Goal: Information Seeking & Learning: Check status

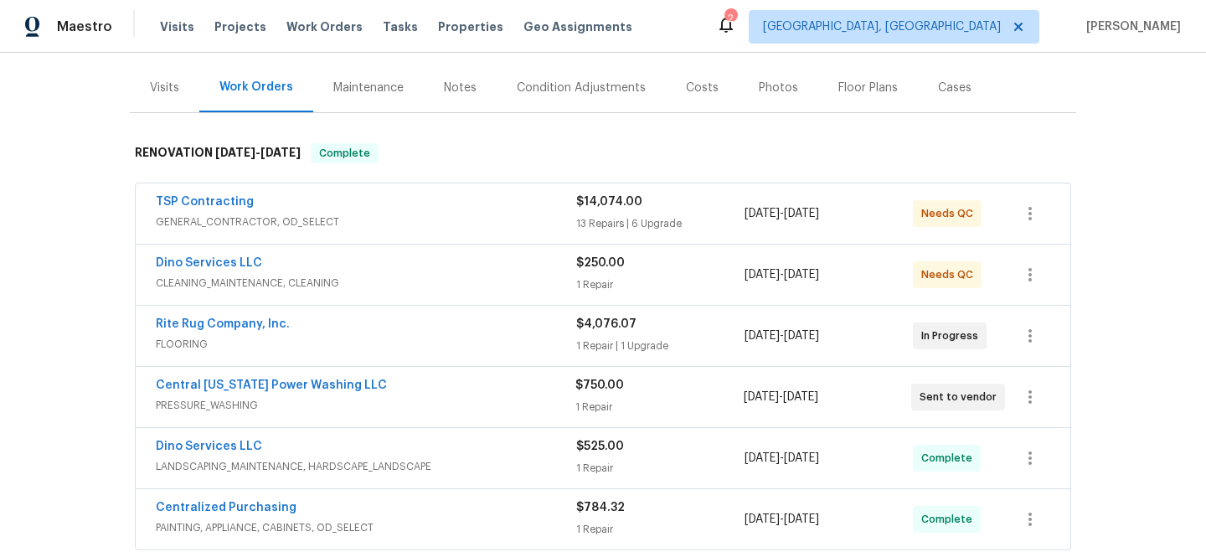
scroll to position [214, 0]
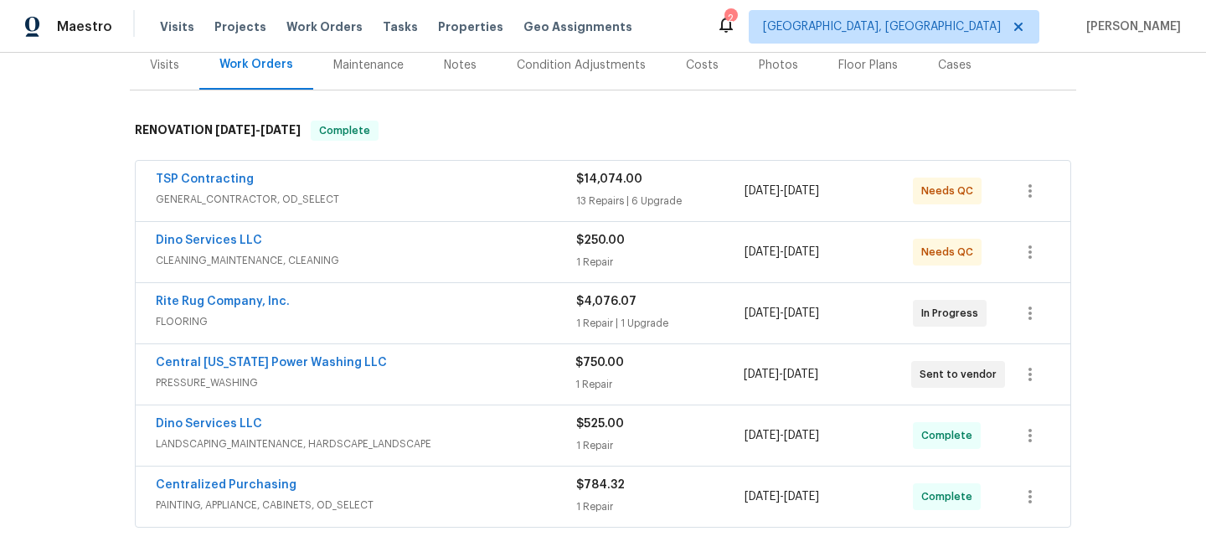
click at [459, 71] on div "Notes" at bounding box center [460, 65] width 33 height 17
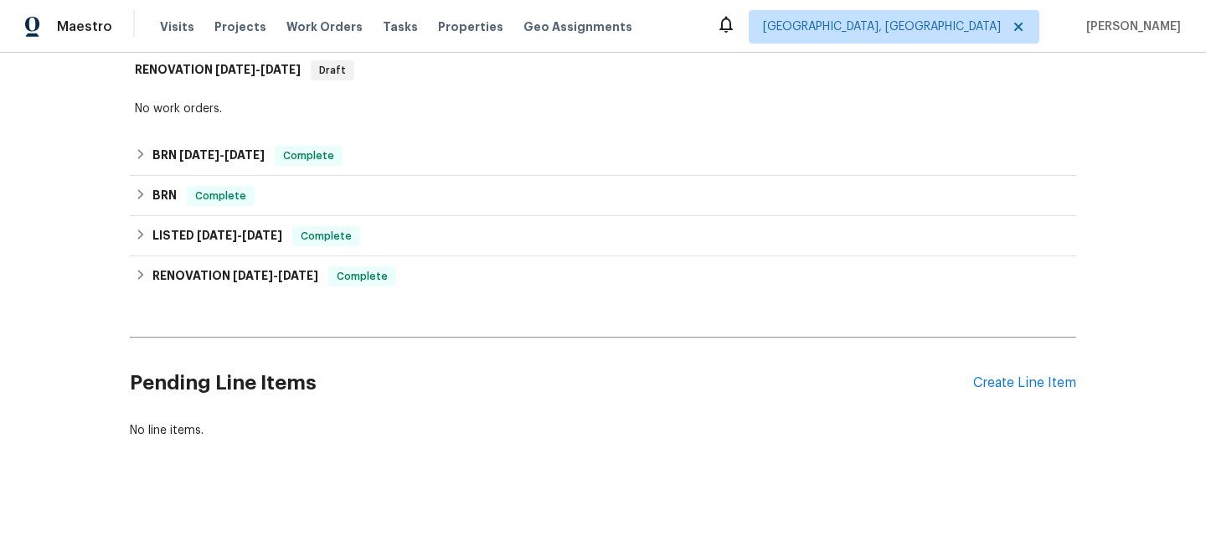
scroll to position [275, 0]
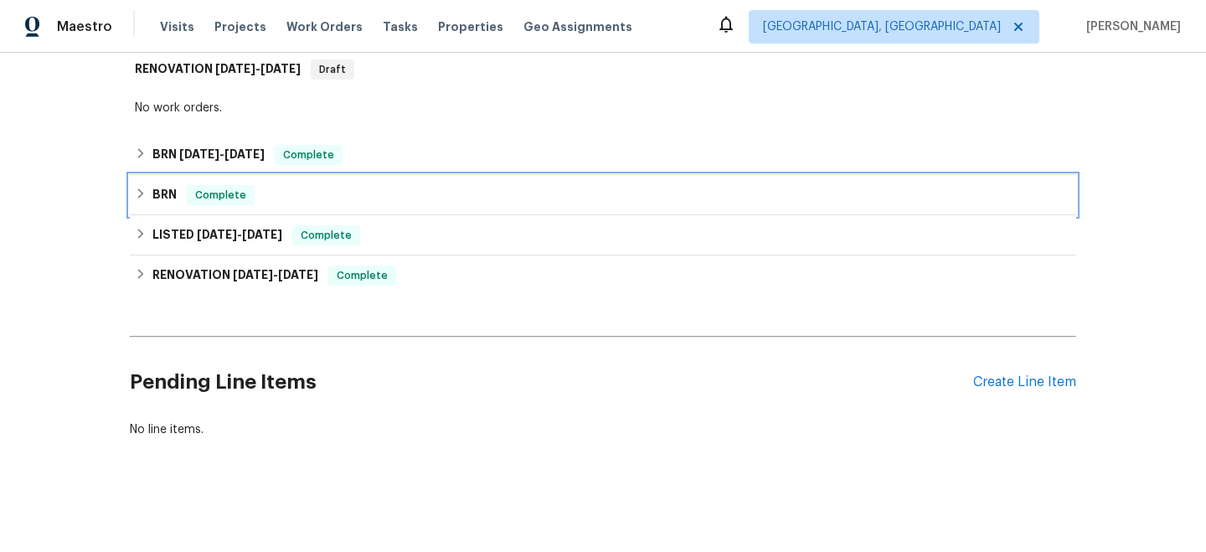
click at [426, 201] on div "BRN Complete" at bounding box center [603, 195] width 936 height 20
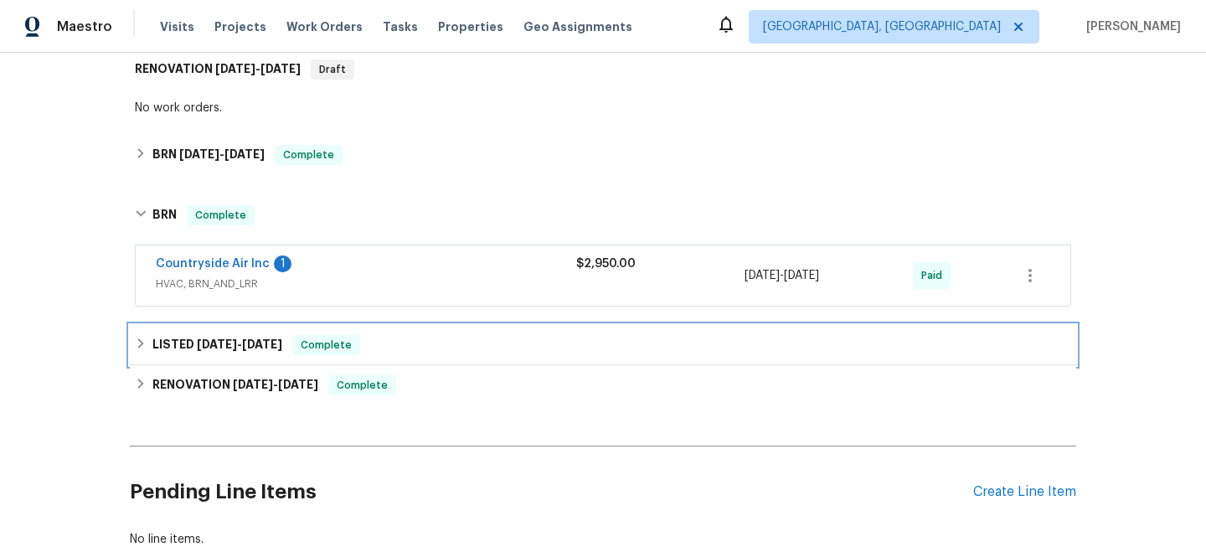
click at [401, 335] on div "LISTED [DATE] - [DATE] Complete" at bounding box center [603, 345] width 936 height 20
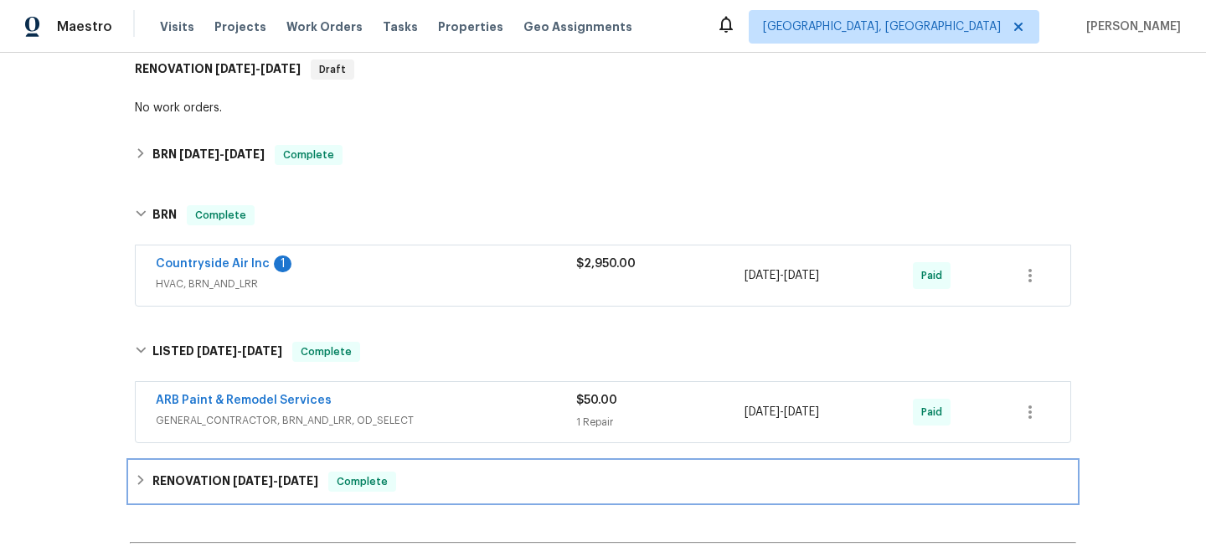
click at [401, 462] on div "RENOVATION [DATE] - [DATE] Complete" at bounding box center [603, 482] width 946 height 40
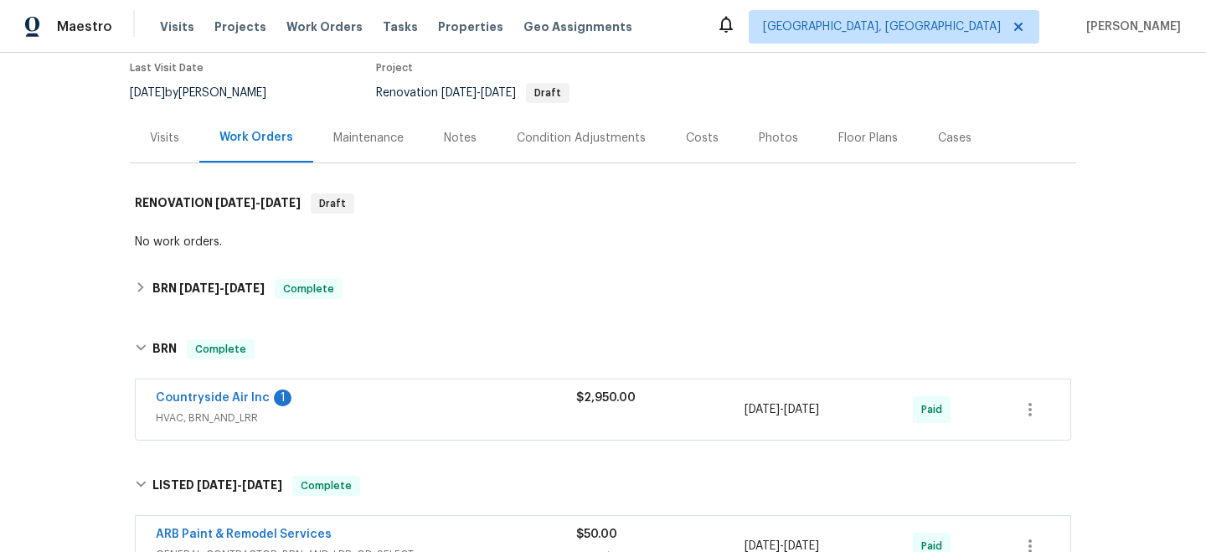
scroll to position [85, 0]
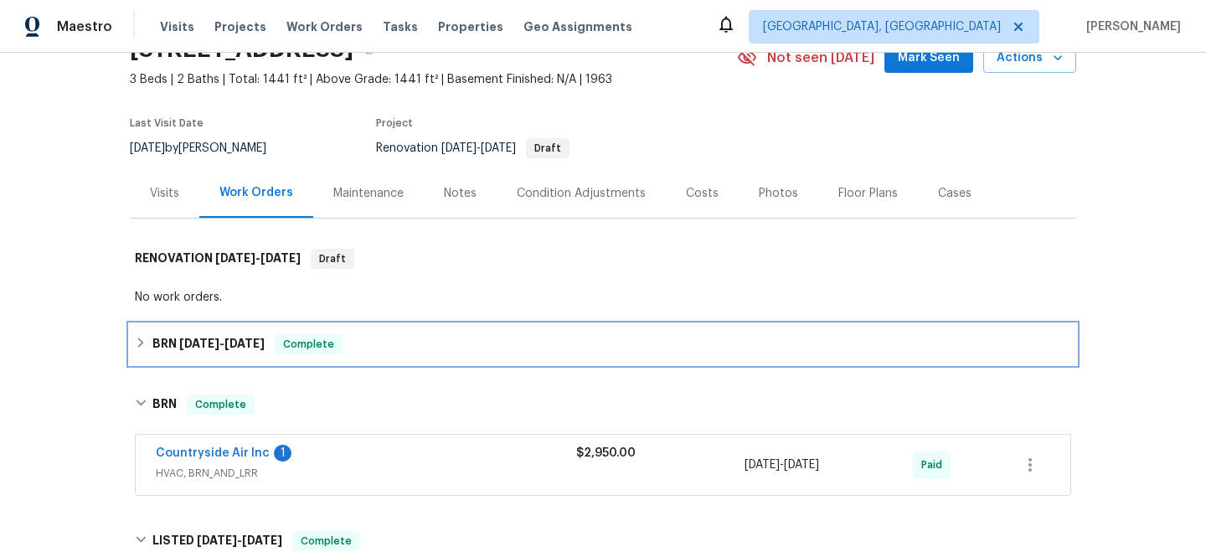
click at [377, 346] on div "BRN [DATE] - [DATE] Complete" at bounding box center [603, 344] width 936 height 20
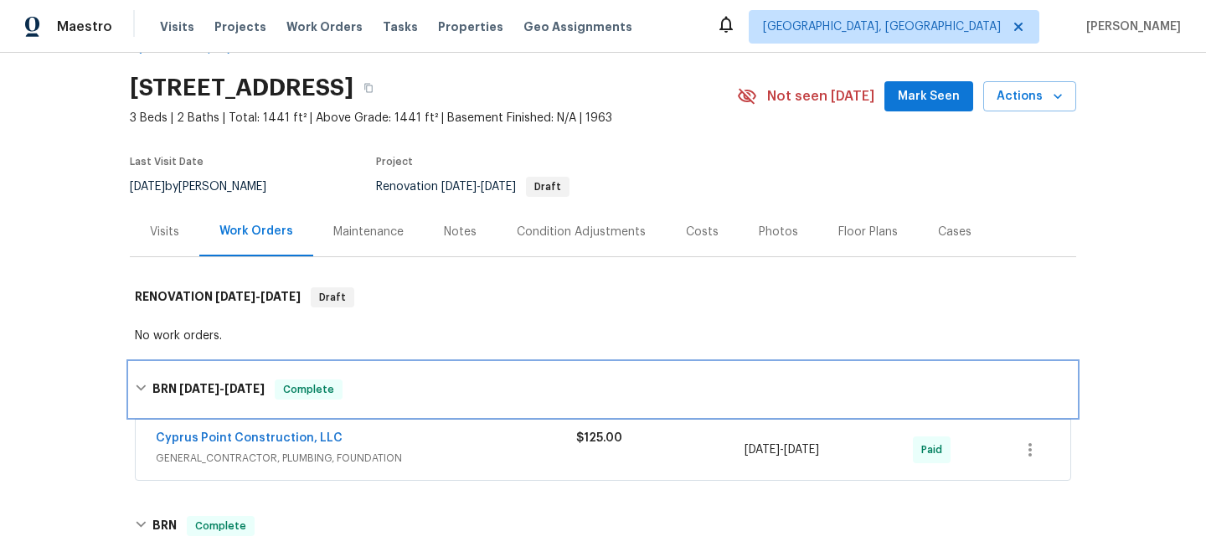
scroll to position [44, 0]
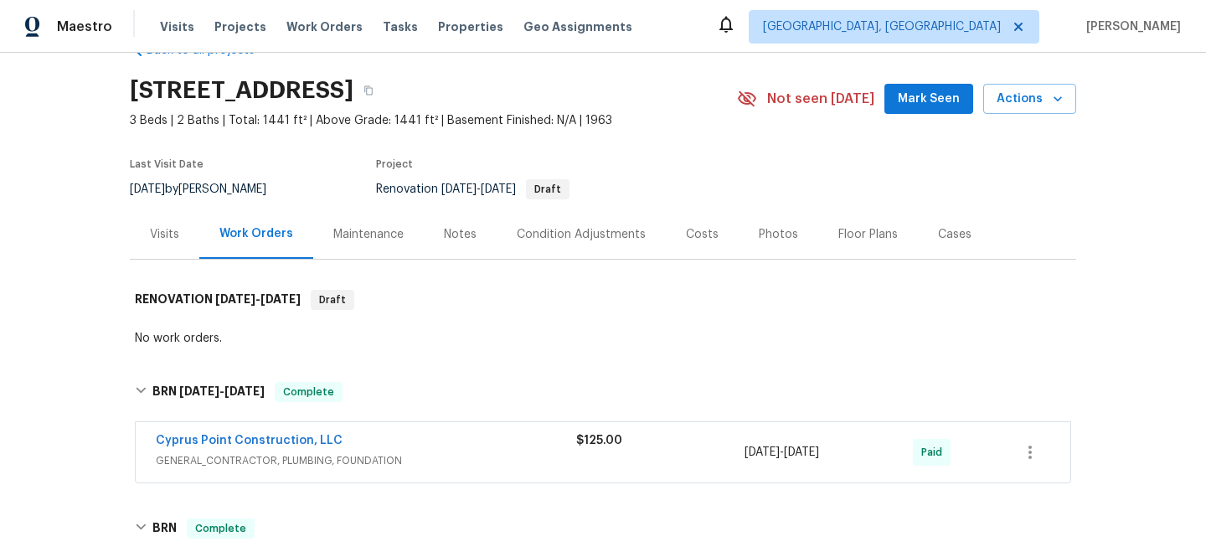
drag, startPoint x: 570, startPoint y: 89, endPoint x: 116, endPoint y: 90, distance: 453.1
click at [116, 90] on div "Back to all projects [STREET_ADDRESS] 3 Beds | 2 Baths | Total: 1441 ft² | Abov…" at bounding box center [603, 302] width 1206 height 499
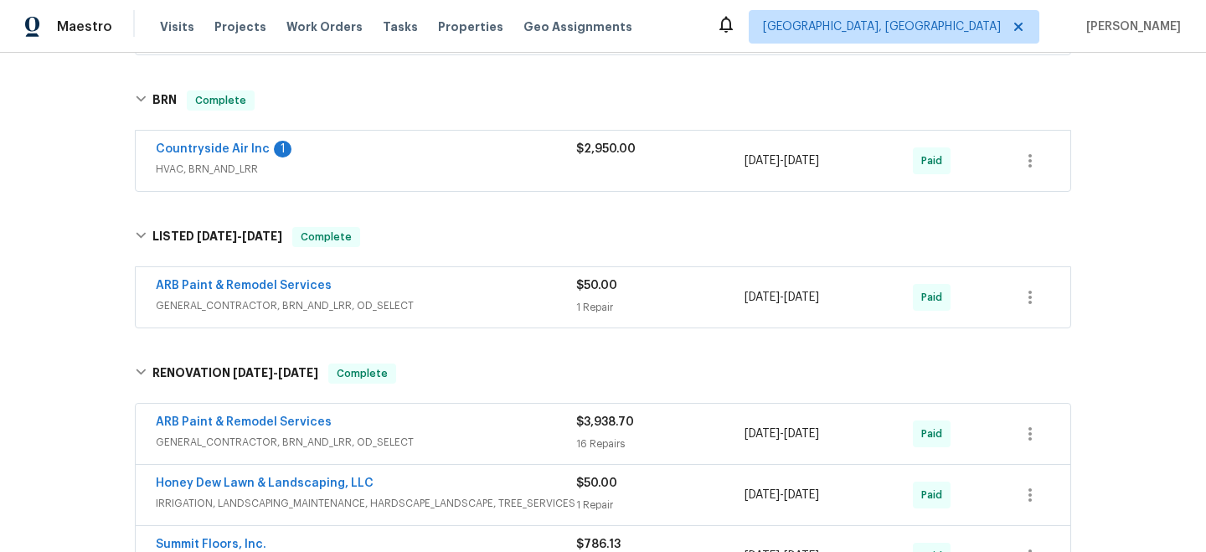
scroll to position [476, 0]
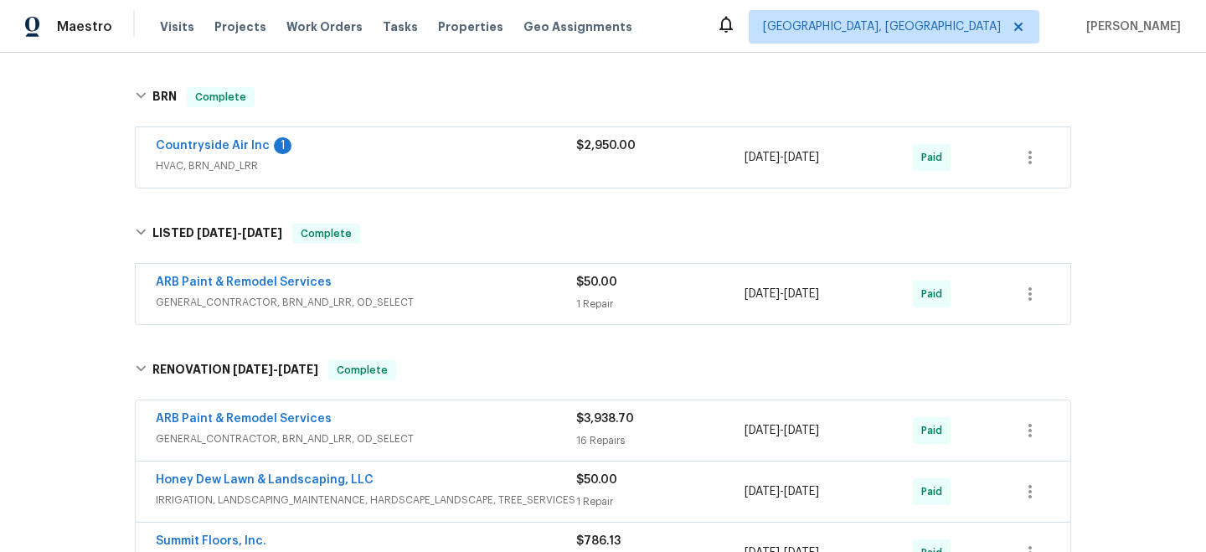
click at [481, 164] on span "HVAC, BRN_AND_LRR" at bounding box center [366, 165] width 420 height 17
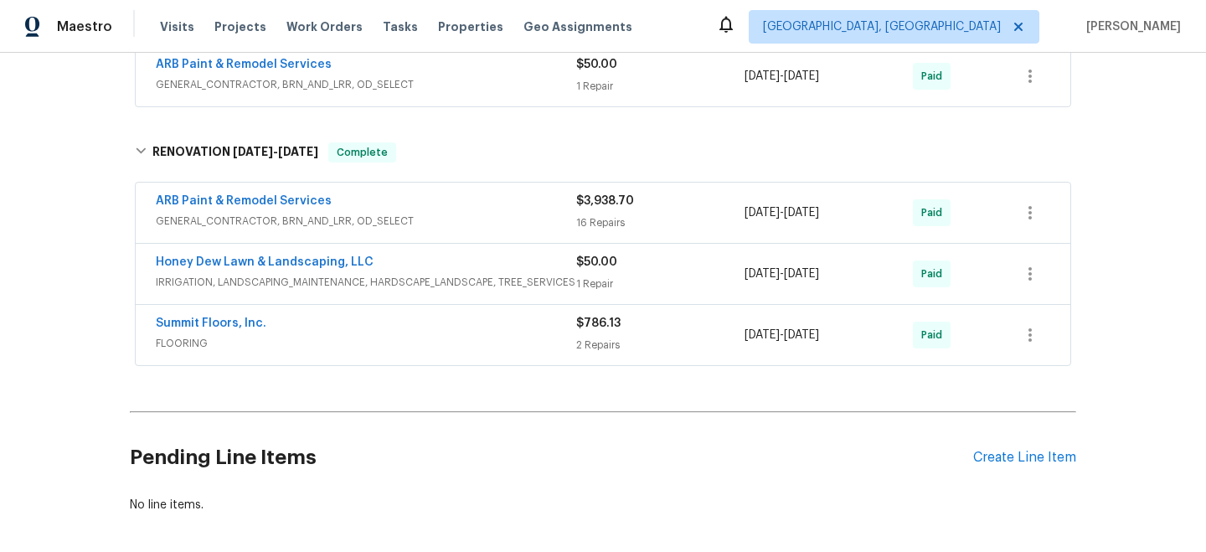
scroll to position [1098, 0]
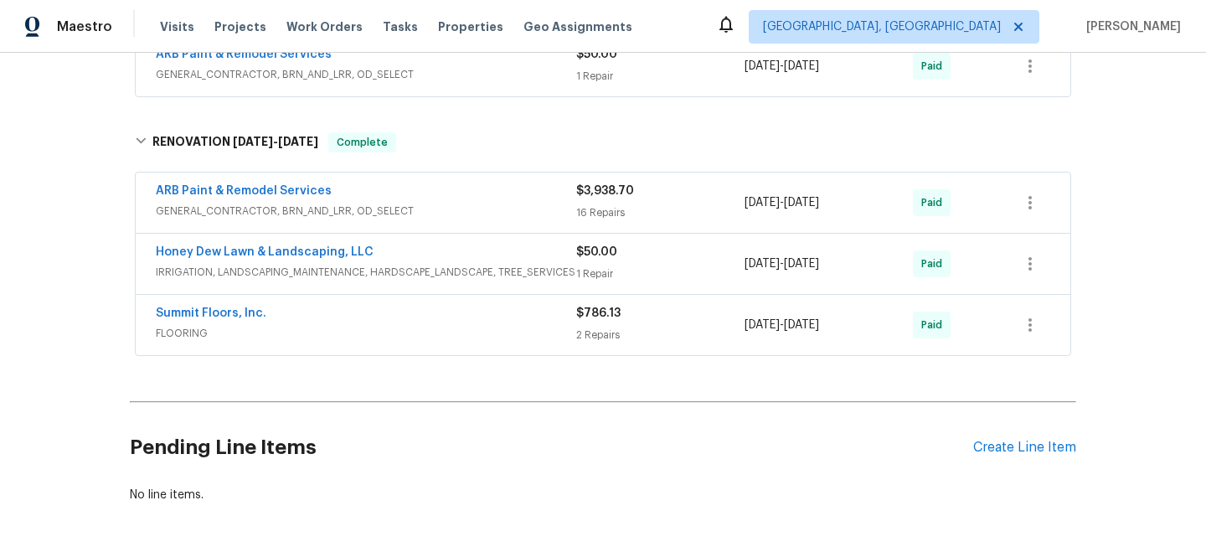
click at [477, 203] on span "GENERAL_CONTRACTOR, BRN_AND_LRR, OD_SELECT" at bounding box center [366, 211] width 420 height 17
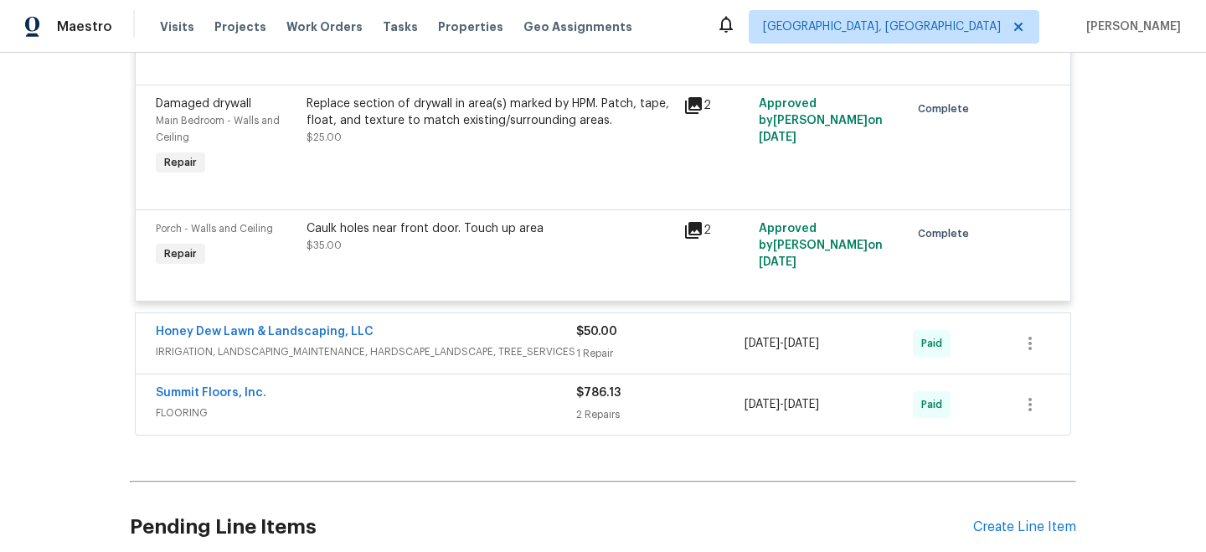
scroll to position [3414, 0]
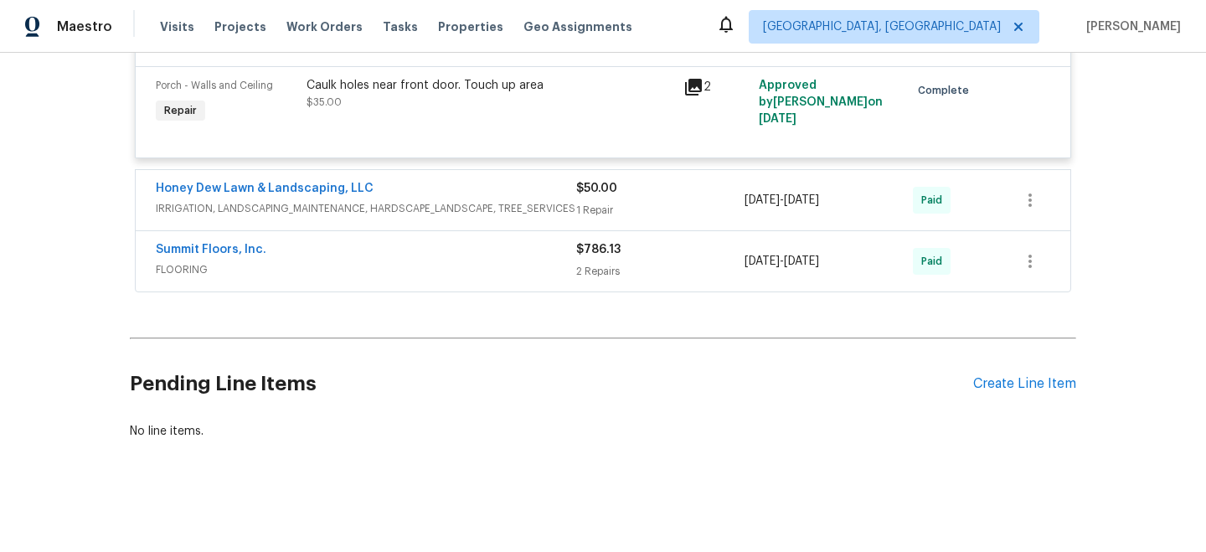
click at [475, 209] on span "IRRIGATION, LANDSCAPING_MAINTENANCE, HARDSCAPE_LANDSCAPE, TREE_SERVICES" at bounding box center [366, 208] width 420 height 17
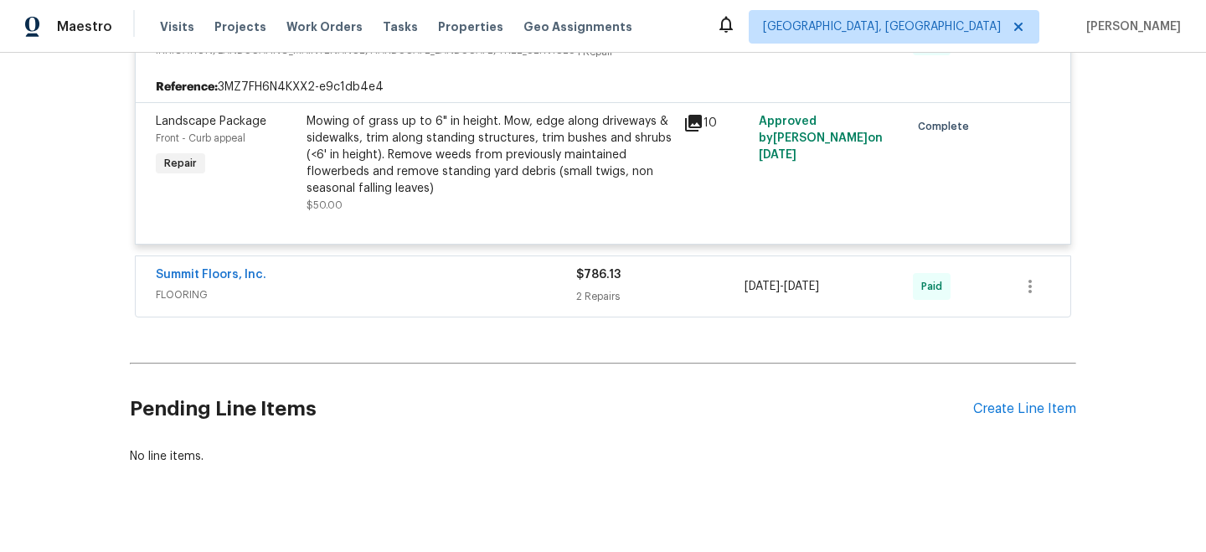
click at [445, 301] on span "FLOORING" at bounding box center [366, 294] width 420 height 17
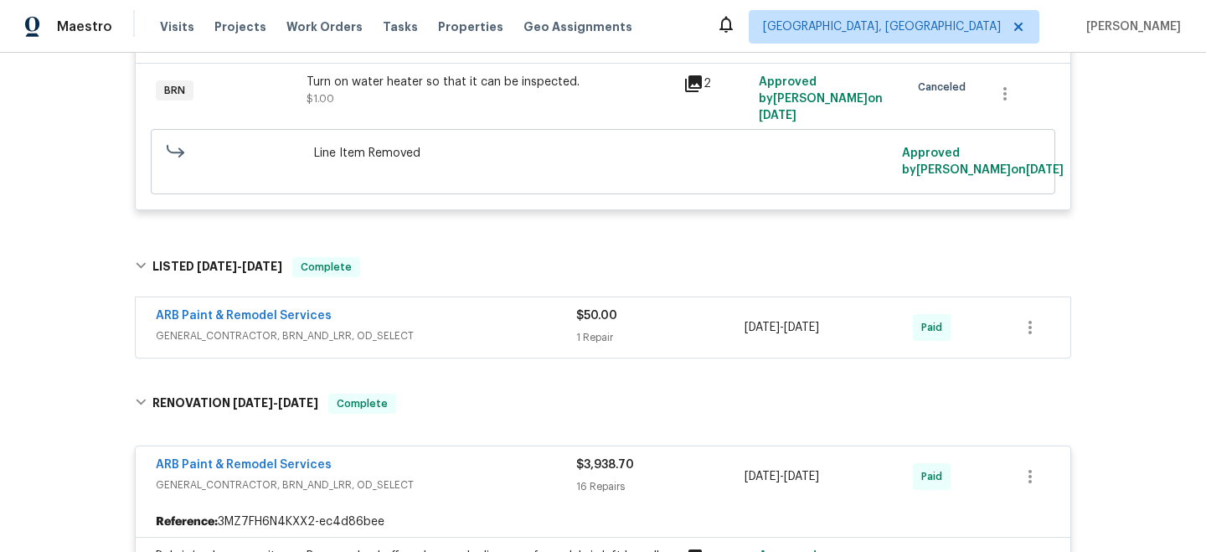
scroll to position [801, 0]
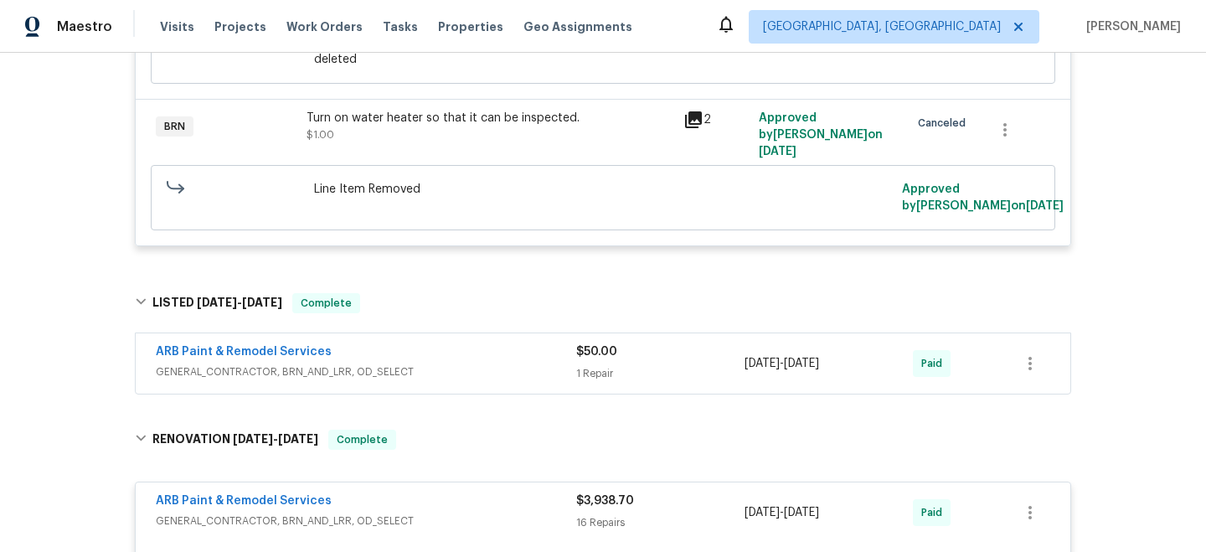
click at [452, 353] on div "ARB Paint & Remodel Services" at bounding box center [366, 353] width 420 height 20
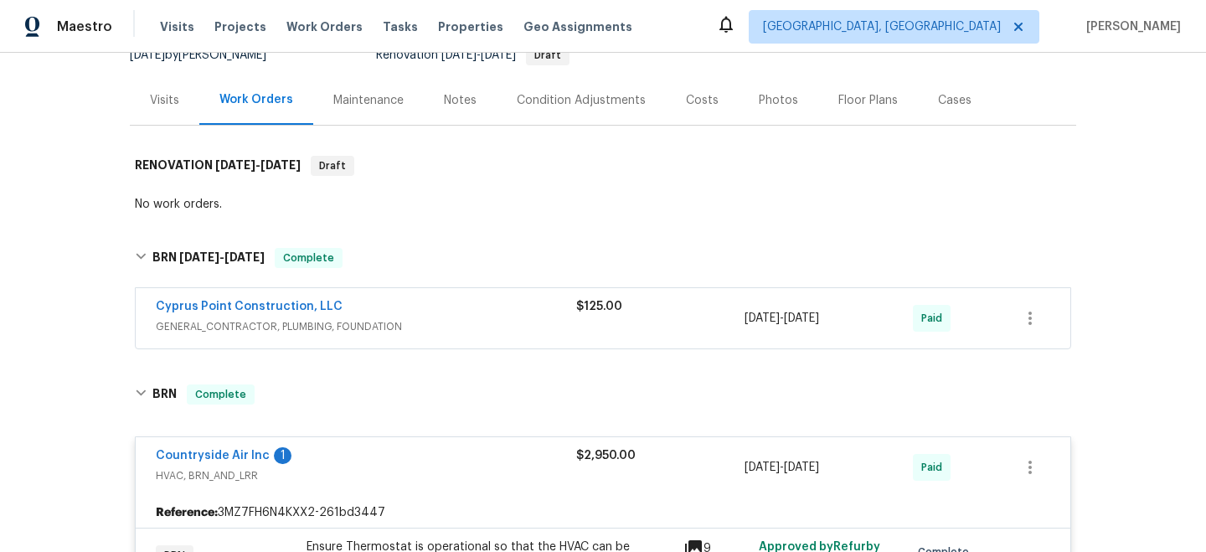
scroll to position [171, 0]
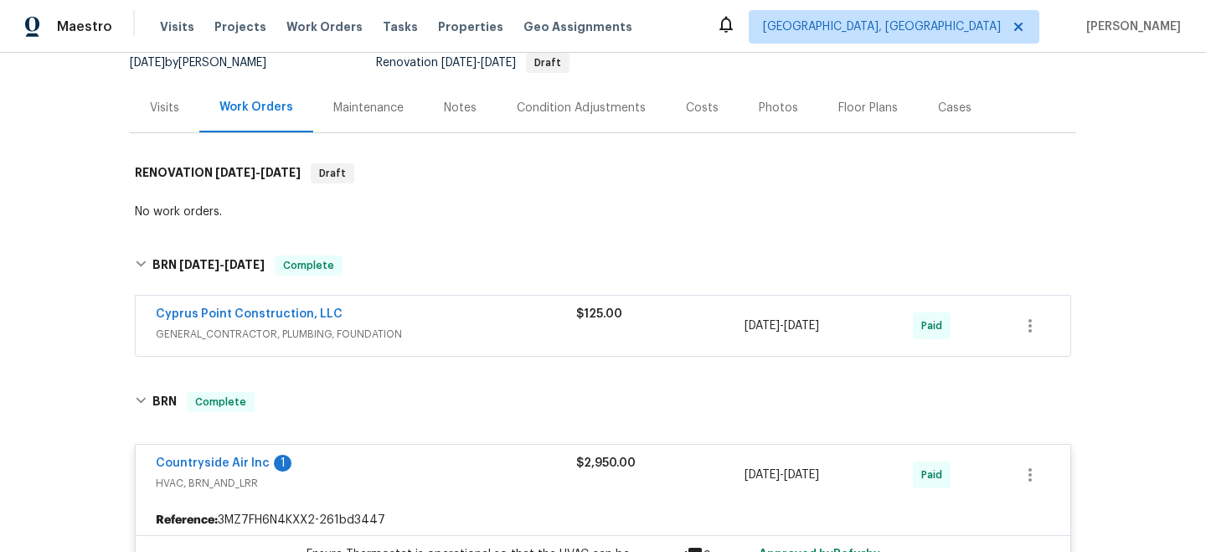
click at [450, 318] on div "Cyprus Point Construction, LLC" at bounding box center [366, 316] width 420 height 20
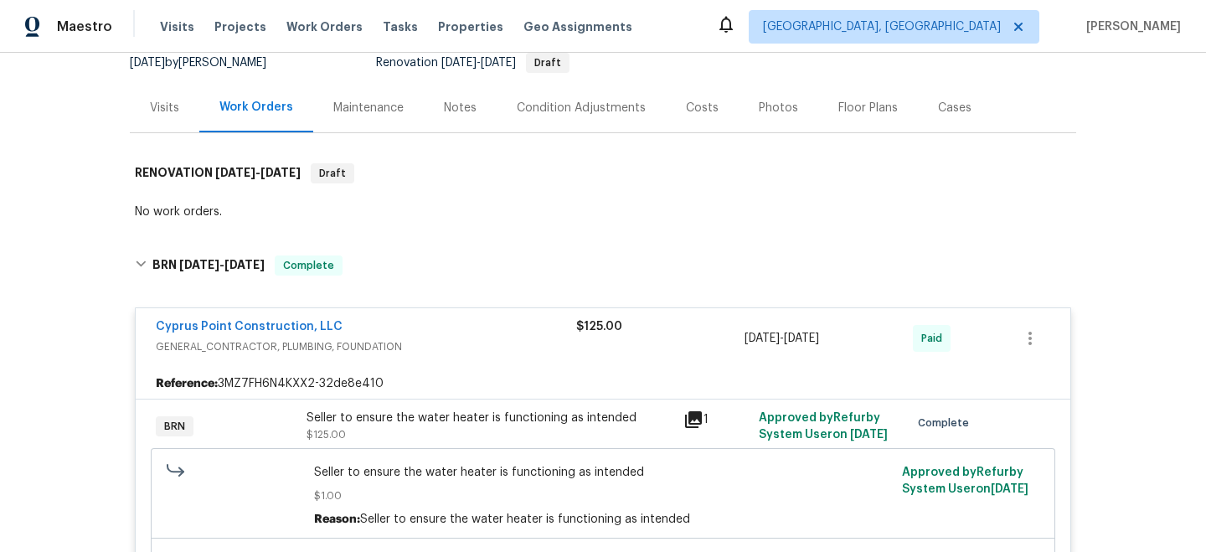
scroll to position [151, 0]
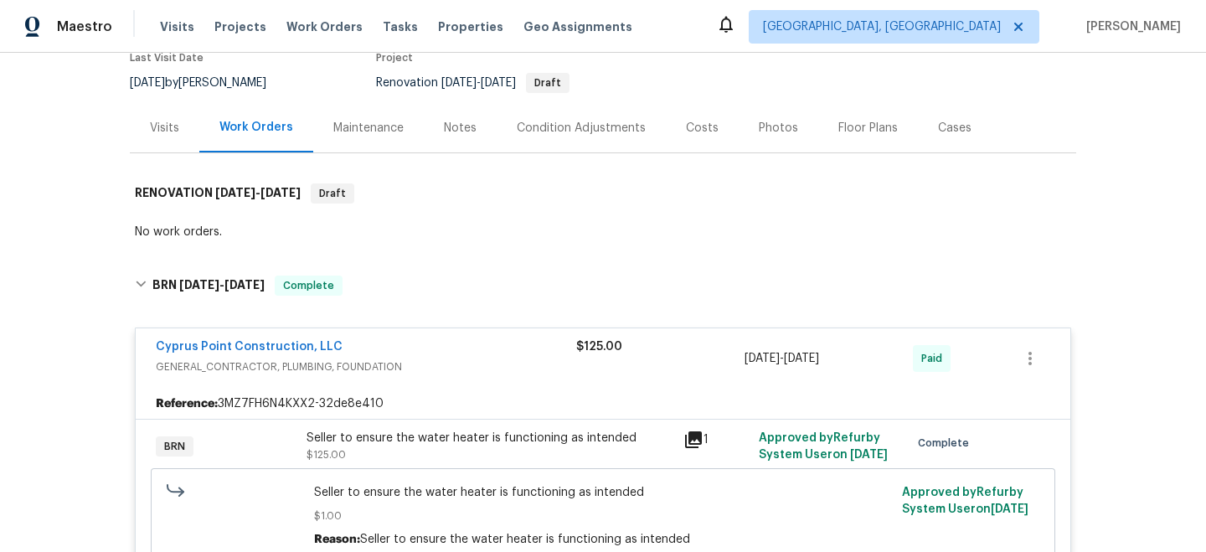
click at [158, 135] on div "Visits" at bounding box center [164, 128] width 29 height 17
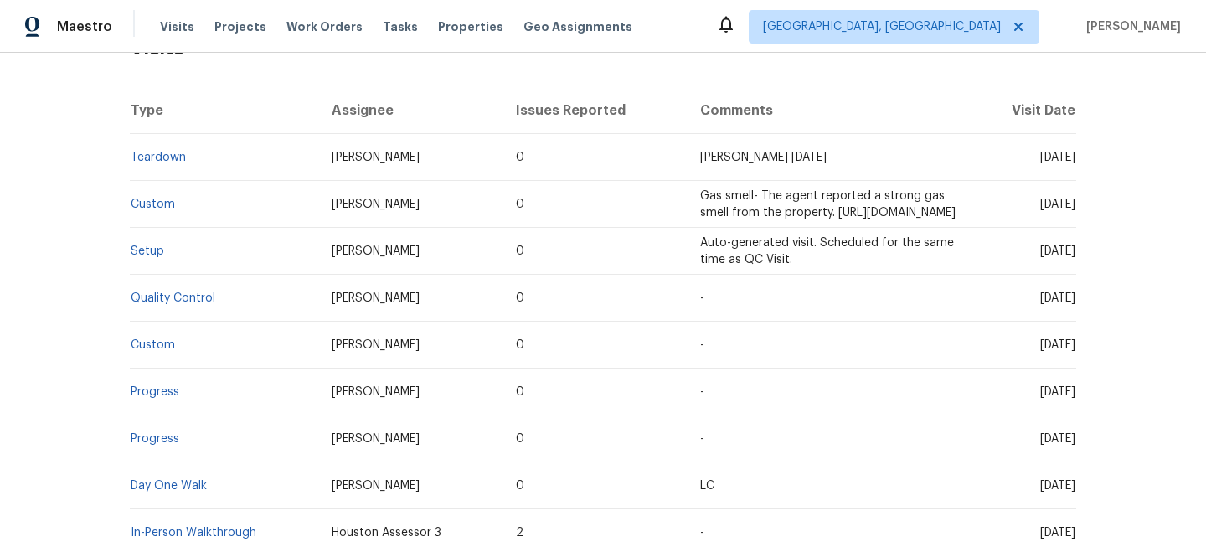
scroll to position [174, 0]
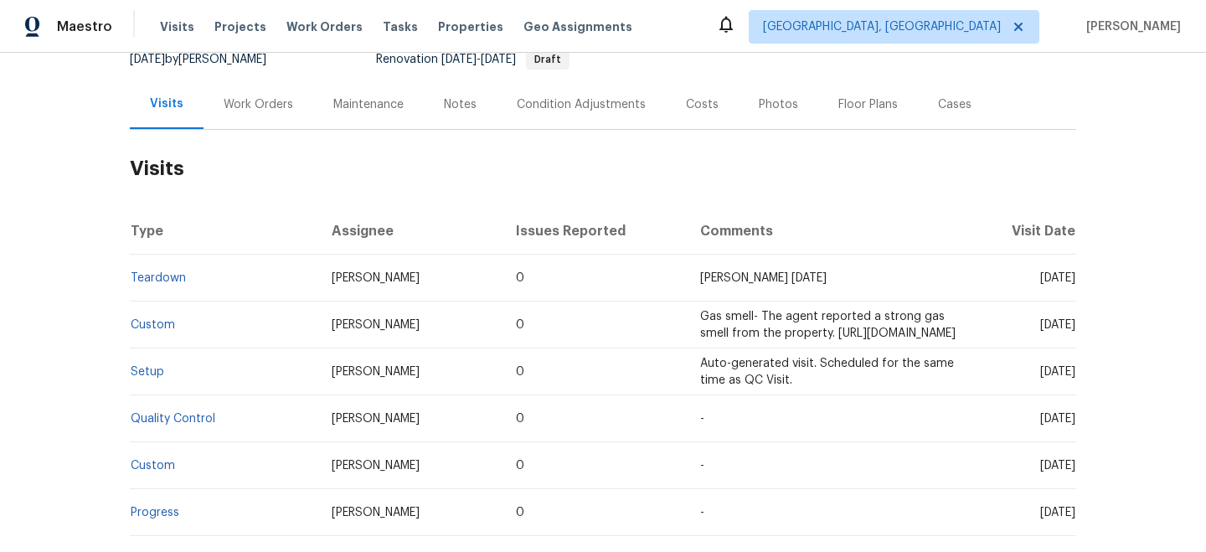
click at [270, 103] on div "Work Orders" at bounding box center [259, 104] width 70 height 17
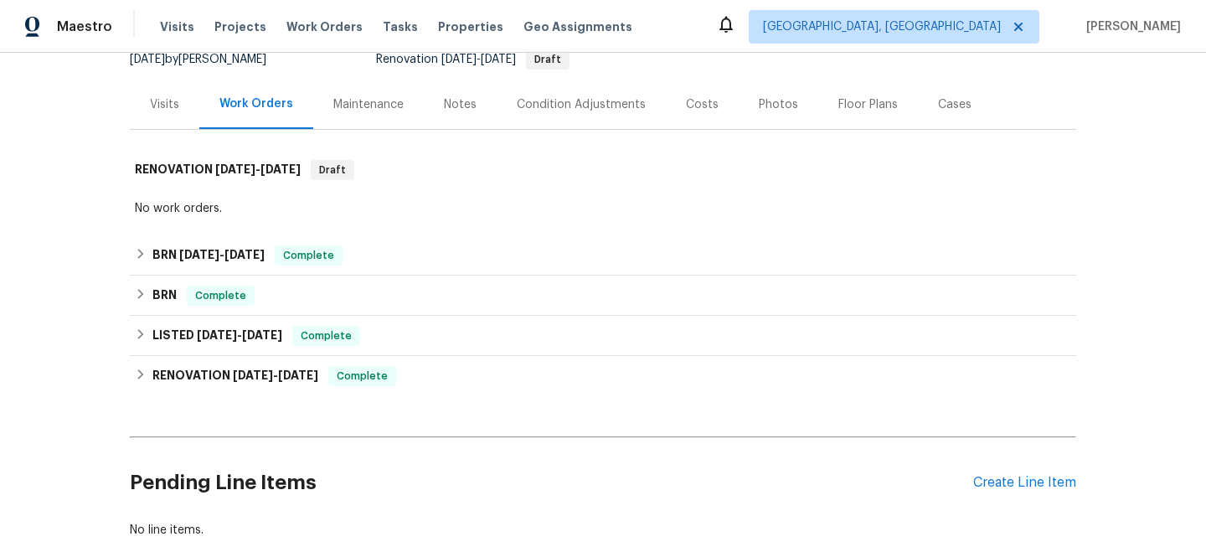
click at [340, 120] on div "Maintenance" at bounding box center [368, 104] width 111 height 49
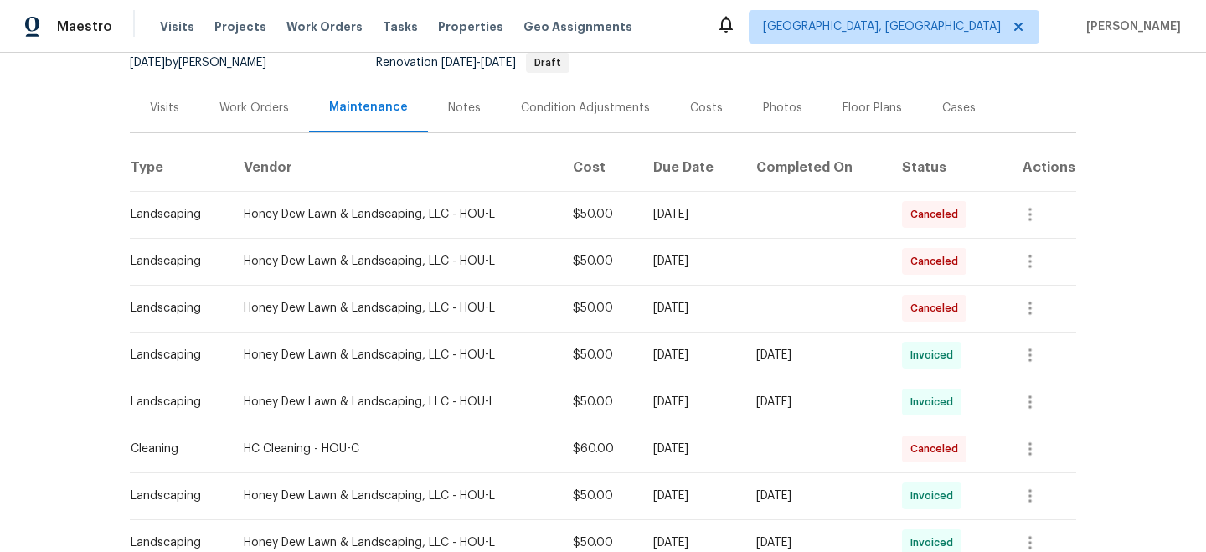
scroll to position [157, 0]
